Goal: Task Accomplishment & Management: Manage account settings

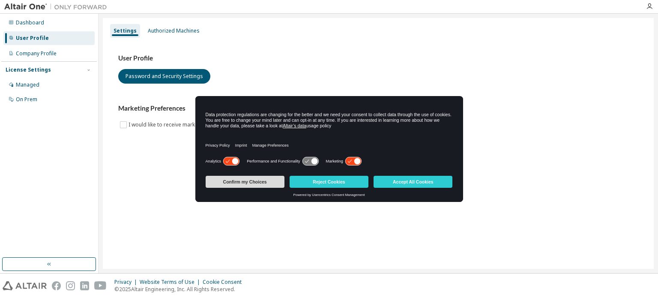
click at [254, 180] on button "Confirm my Choices" at bounding box center [245, 182] width 79 height 12
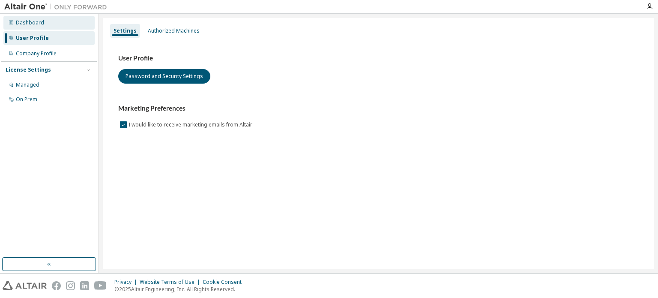
click at [54, 29] on div "Dashboard" at bounding box center [48, 23] width 91 height 14
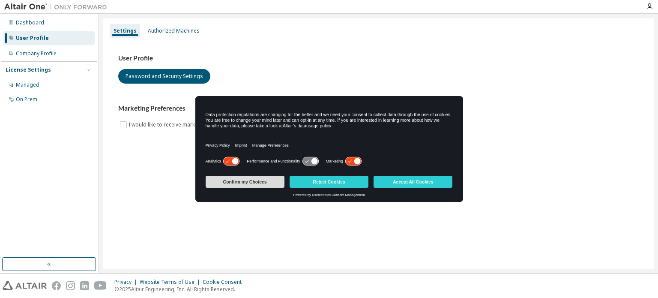
click at [239, 179] on button "Confirm my Choices" at bounding box center [245, 182] width 79 height 12
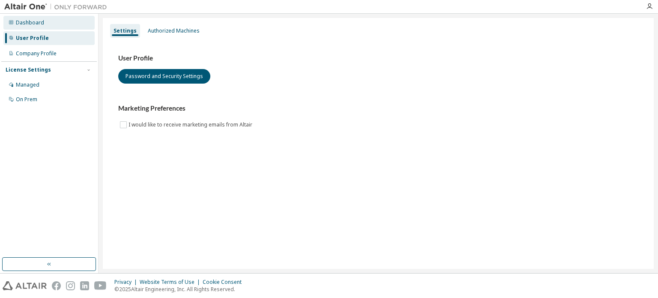
click at [51, 22] on div "Dashboard" at bounding box center [48, 23] width 91 height 14
